Goal: Task Accomplishment & Management: Manage account settings

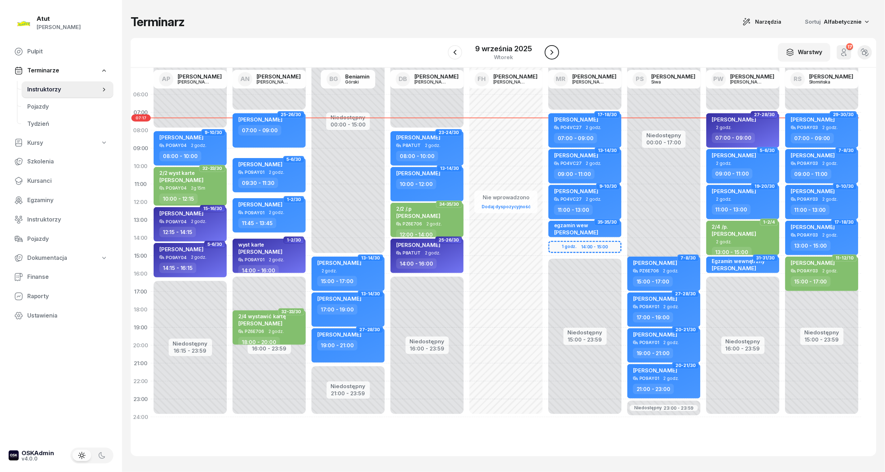
click at [552, 53] on icon "button" at bounding box center [551, 52] width 3 height 5
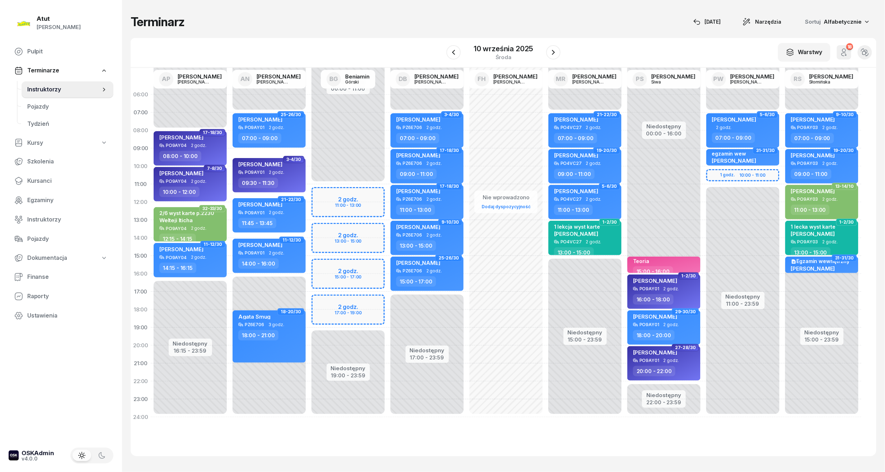
click at [451, 44] on div "10 września 2025 środa" at bounding box center [503, 52] width 114 height 20
click at [457, 55] on icon "button" at bounding box center [453, 52] width 9 height 9
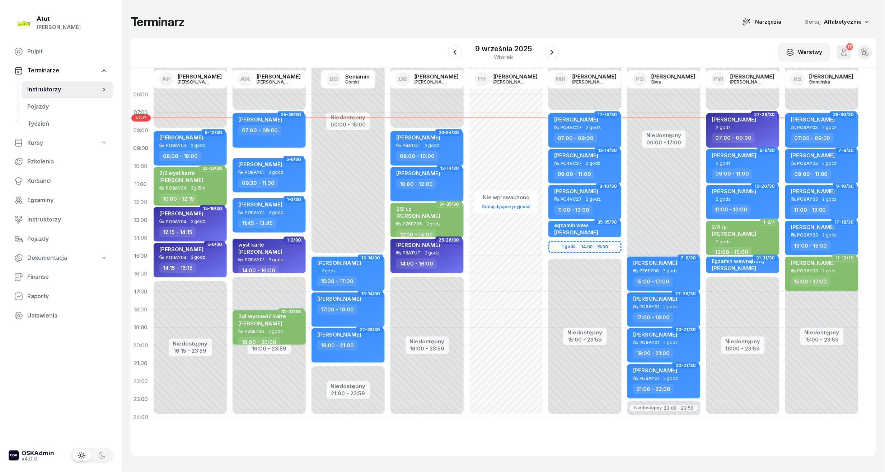
click at [801, 122] on div "Oskar Hegenbarth" at bounding box center [813, 120] width 44 height 9
select select "07"
select select "09"
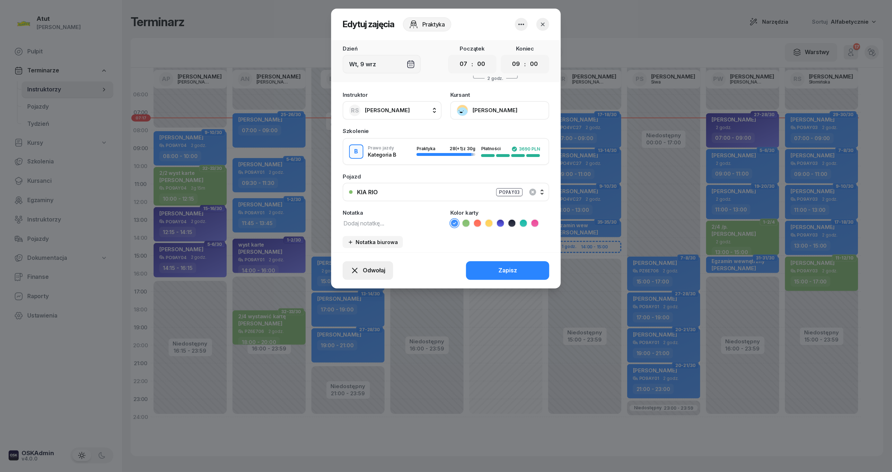
click at [373, 273] on span "Odwołaj" at bounding box center [374, 270] width 23 height 9
click at [376, 243] on div "Kursant nie przyszedł" at bounding box center [362, 244] width 57 height 9
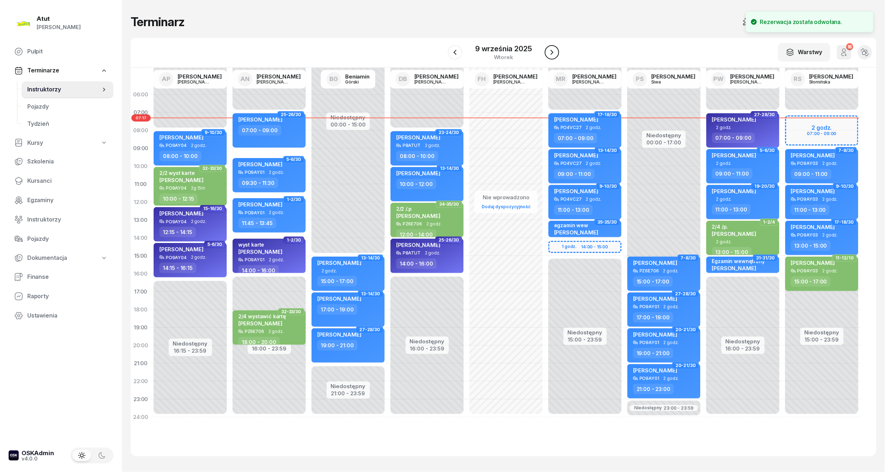
click at [551, 51] on icon "button" at bounding box center [551, 52] width 9 height 9
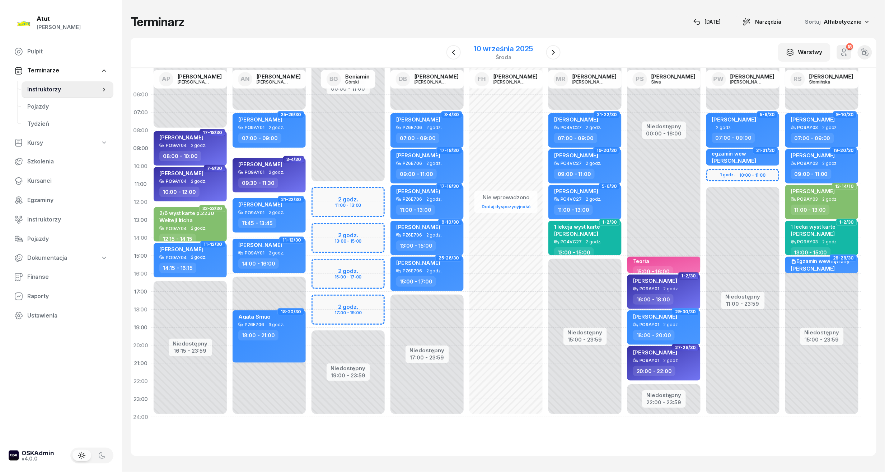
click at [521, 49] on div "10 września 2025" at bounding box center [503, 48] width 59 height 7
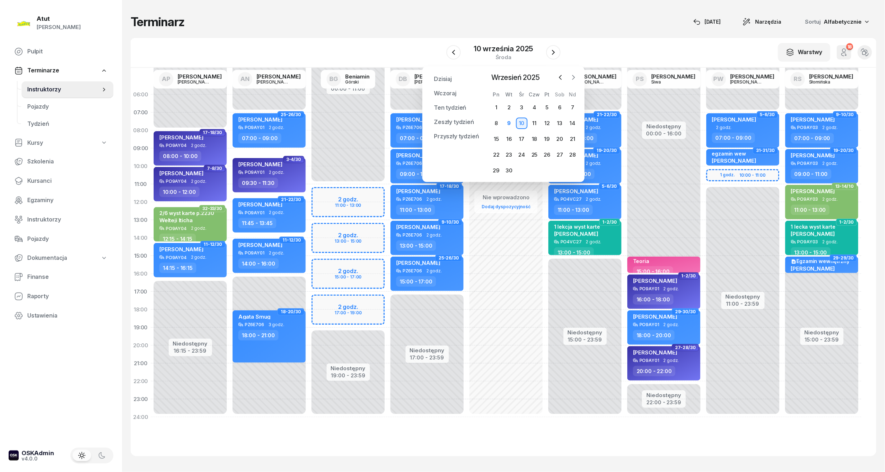
click at [573, 77] on icon "button" at bounding box center [573, 77] width 7 height 7
click at [522, 108] on div "1" at bounding box center [521, 107] width 11 height 11
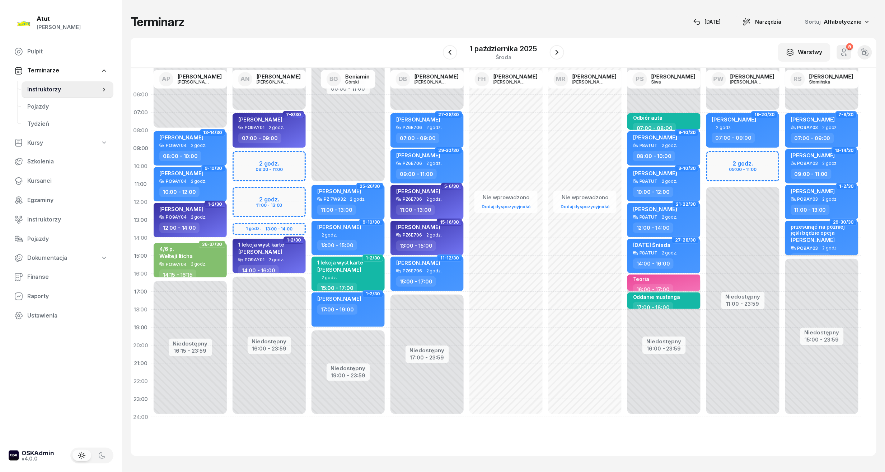
click at [815, 229] on div "przesunąć na póżniej jęśli będzie opcja" at bounding box center [822, 230] width 63 height 12
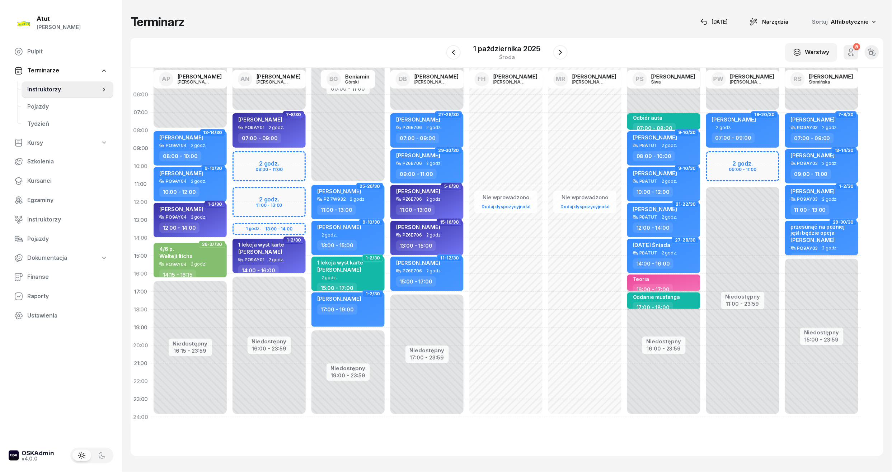
select select "13"
select select "15"
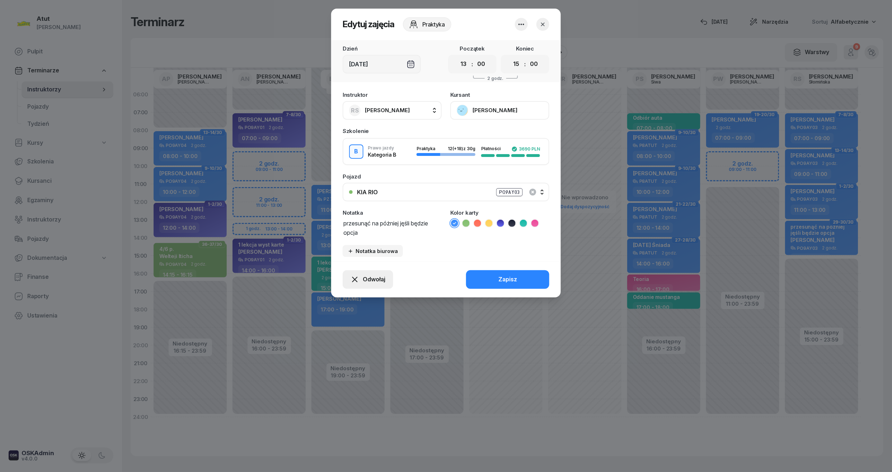
click at [367, 275] on span "Odwołaj" at bounding box center [374, 279] width 23 height 9
click at [356, 218] on div "My odwołaliśmy" at bounding box center [355, 217] width 43 height 9
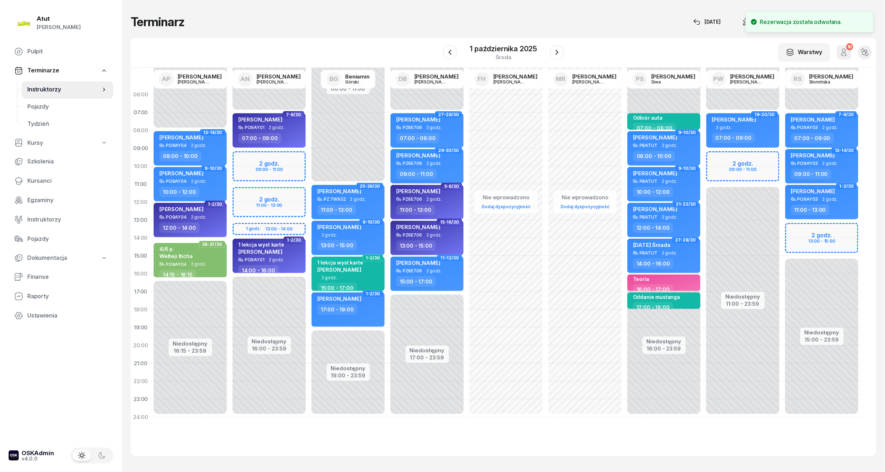
click at [803, 230] on div "Niedostępny 00:00 - 07:00 Niedostępny 15:00 - 23:59 7-8/30 Marika Dur PO9AY03 2…" at bounding box center [821, 256] width 79 height 341
select select "13"
select select "15"
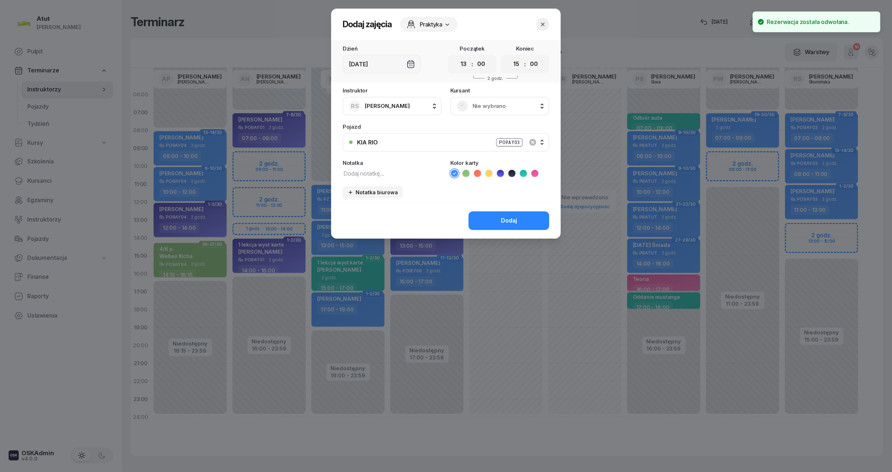
click at [485, 107] on span "Nie wybrano" at bounding box center [507, 106] width 70 height 9
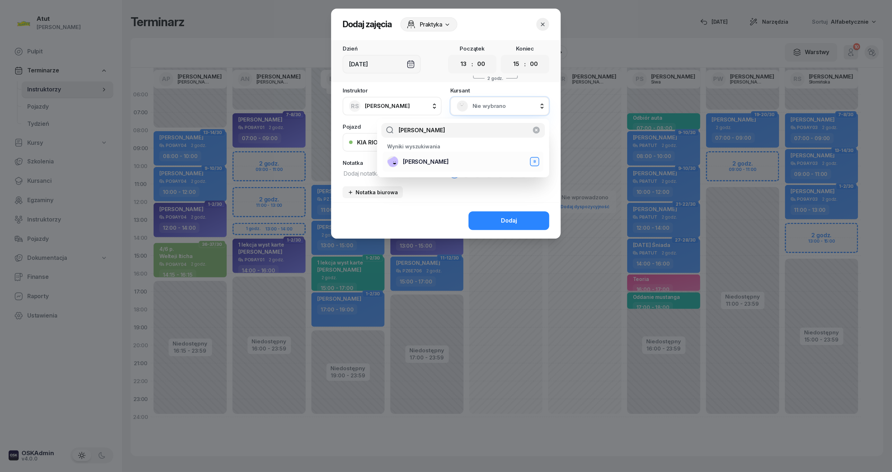
type input "marcin ze"
click at [431, 161] on span "[PERSON_NAME]" at bounding box center [426, 161] width 46 height 9
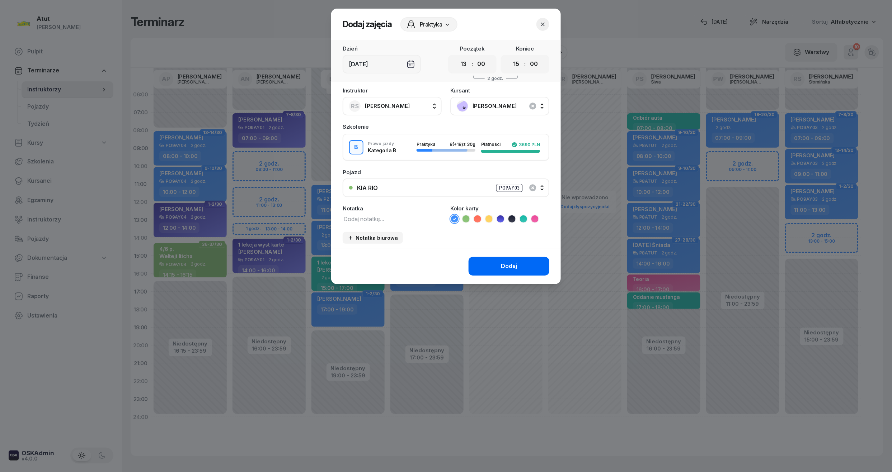
click at [510, 269] on div "Dodaj" at bounding box center [509, 266] width 16 height 9
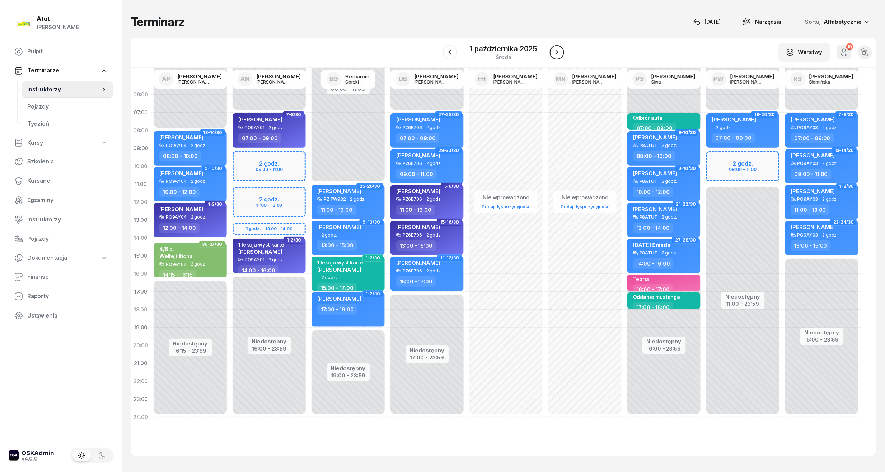
click at [553, 56] on icon "button" at bounding box center [556, 52] width 9 height 9
click at [553, 53] on icon "button" at bounding box center [557, 52] width 9 height 9
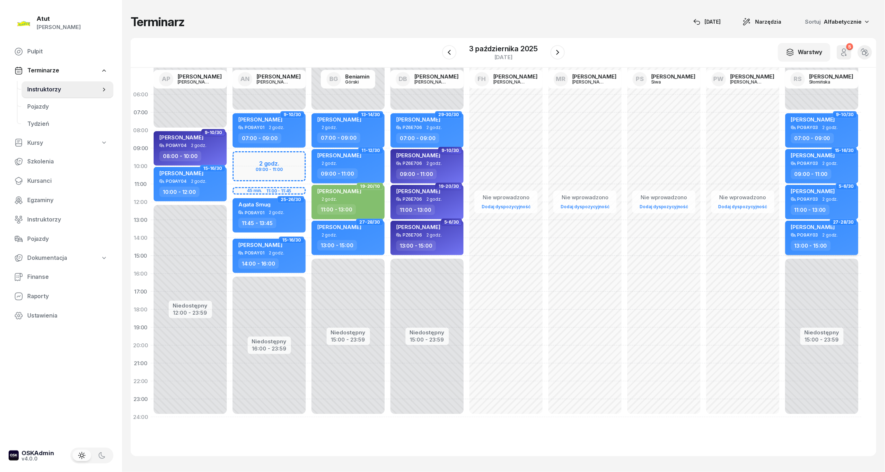
click at [820, 228] on span "[PERSON_NAME]" at bounding box center [813, 227] width 44 height 7
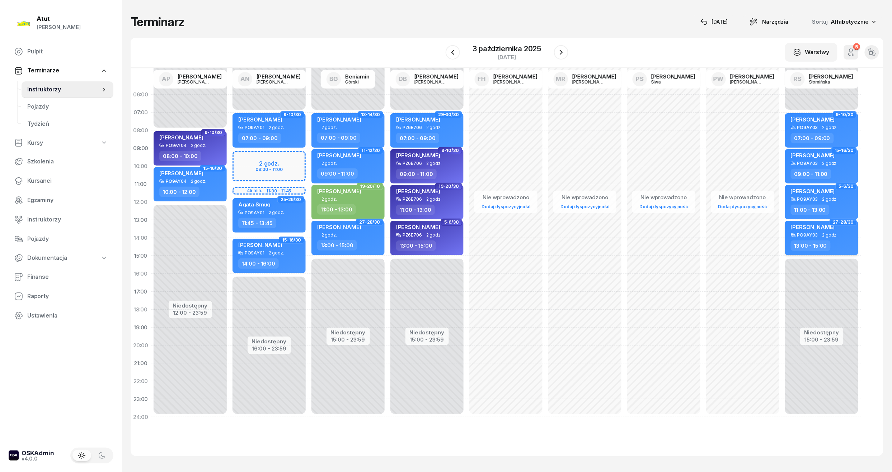
select select "13"
select select "15"
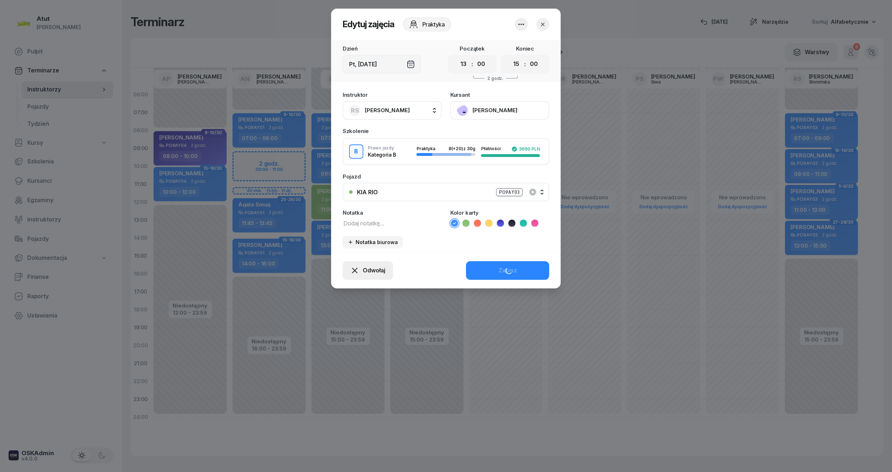
click at [375, 268] on span "Odwołaj" at bounding box center [374, 270] width 23 height 9
click at [361, 211] on div "My odwołaliśmy" at bounding box center [355, 208] width 43 height 9
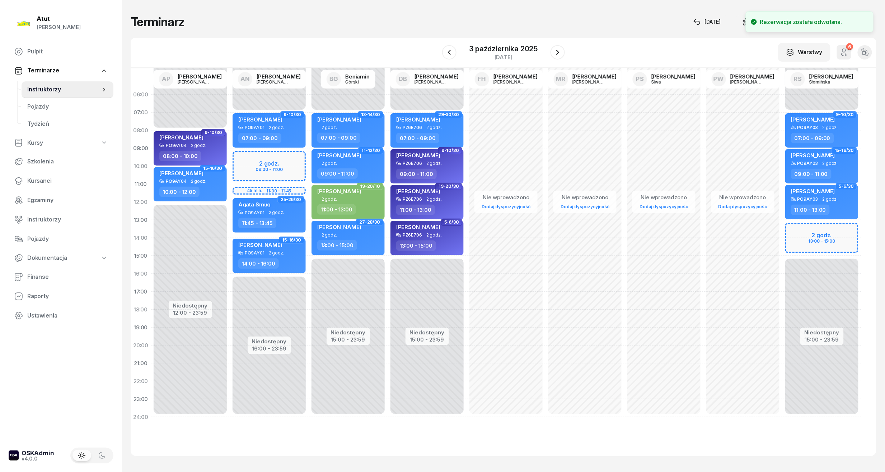
click at [810, 229] on div "Niedostępny 00:00 - 07:00 Niedostępny 15:00 - 23:59 9-10/30 Marika Dur PO9AY03 …" at bounding box center [821, 256] width 79 height 341
select select "13"
select select "15"
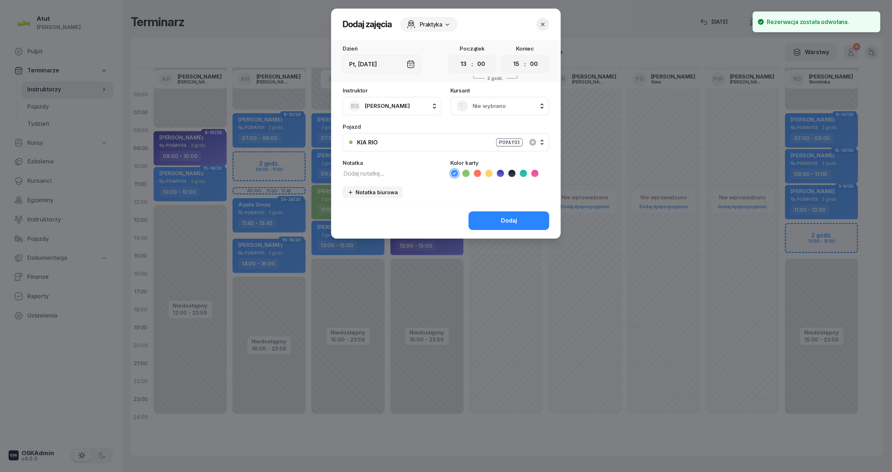
click at [492, 104] on span "Nie wybrano" at bounding box center [507, 106] width 70 height 9
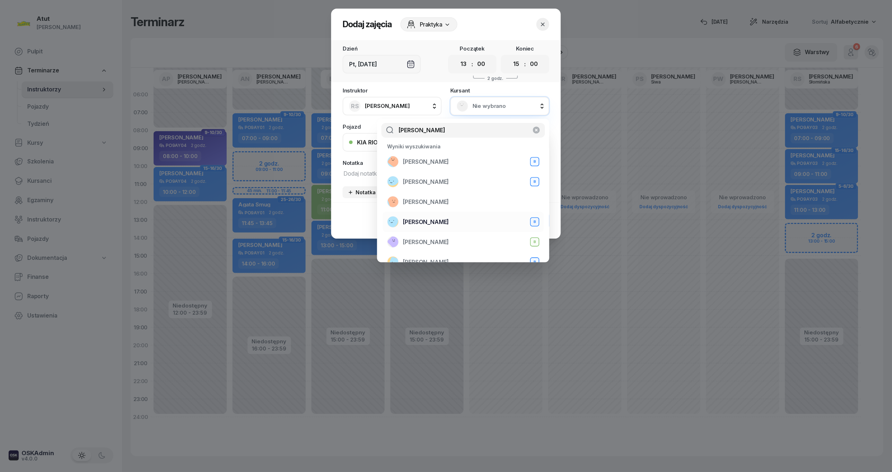
type input "piotr"
click at [424, 223] on span "Piotr Ryng" at bounding box center [426, 222] width 46 height 9
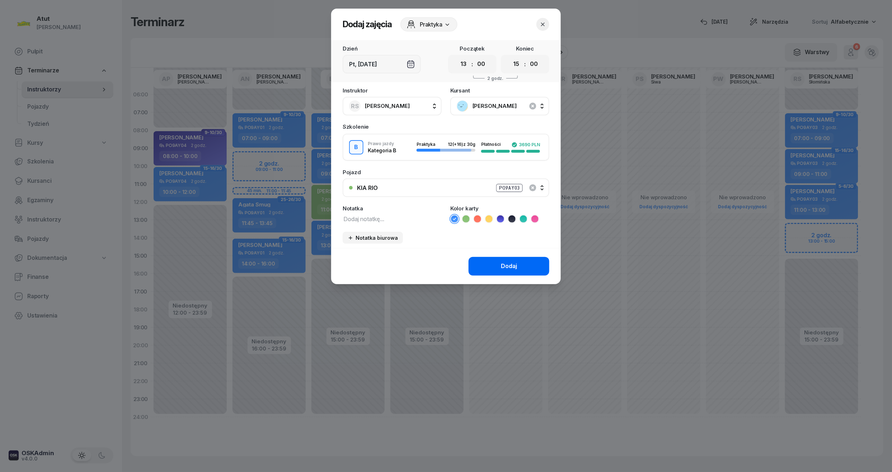
click at [500, 265] on button "Dodaj" at bounding box center [509, 266] width 81 height 19
